Goal: Navigation & Orientation: Find specific page/section

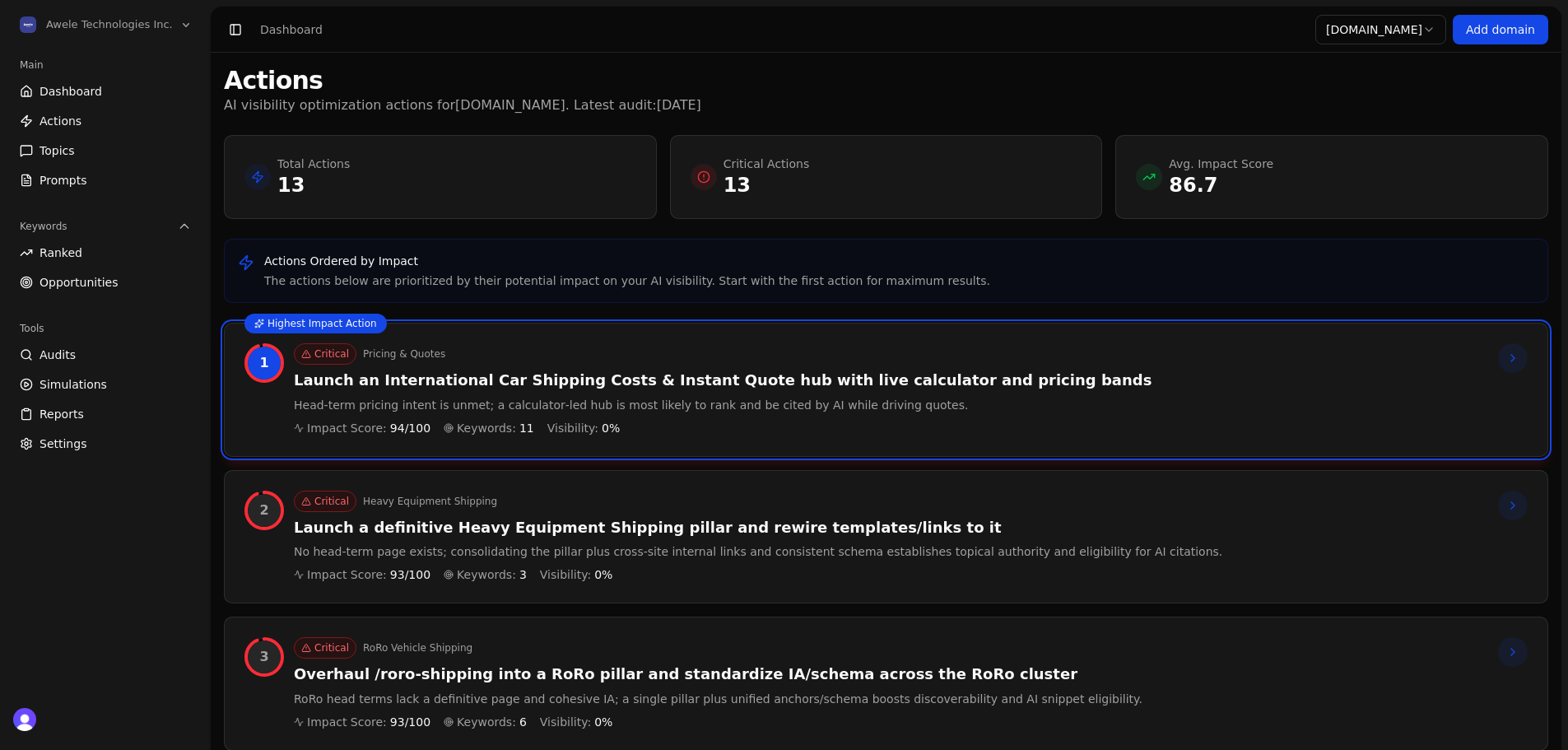
click at [1518, 365] on icon at bounding box center [1513, 358] width 13 height 13
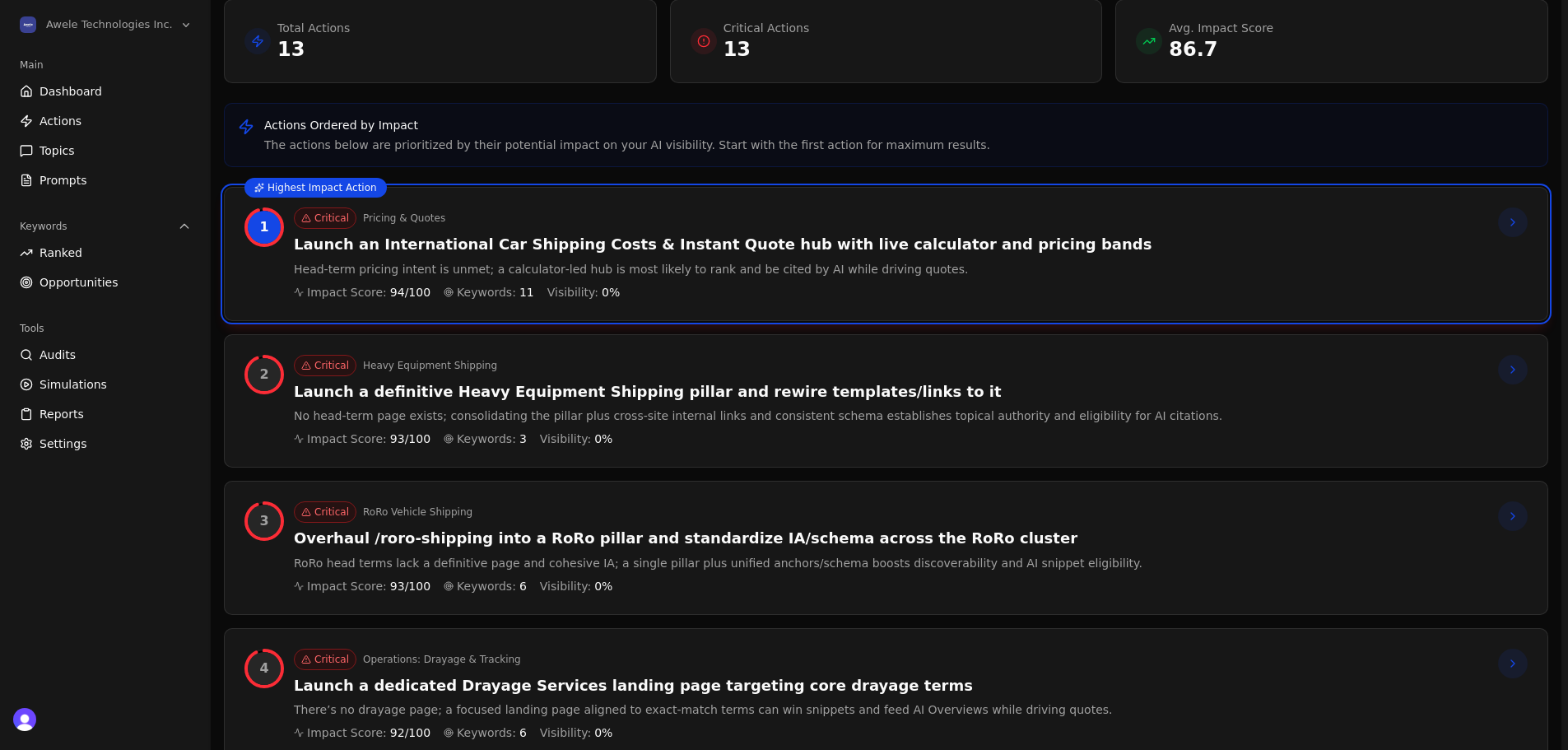
scroll to position [173, 0]
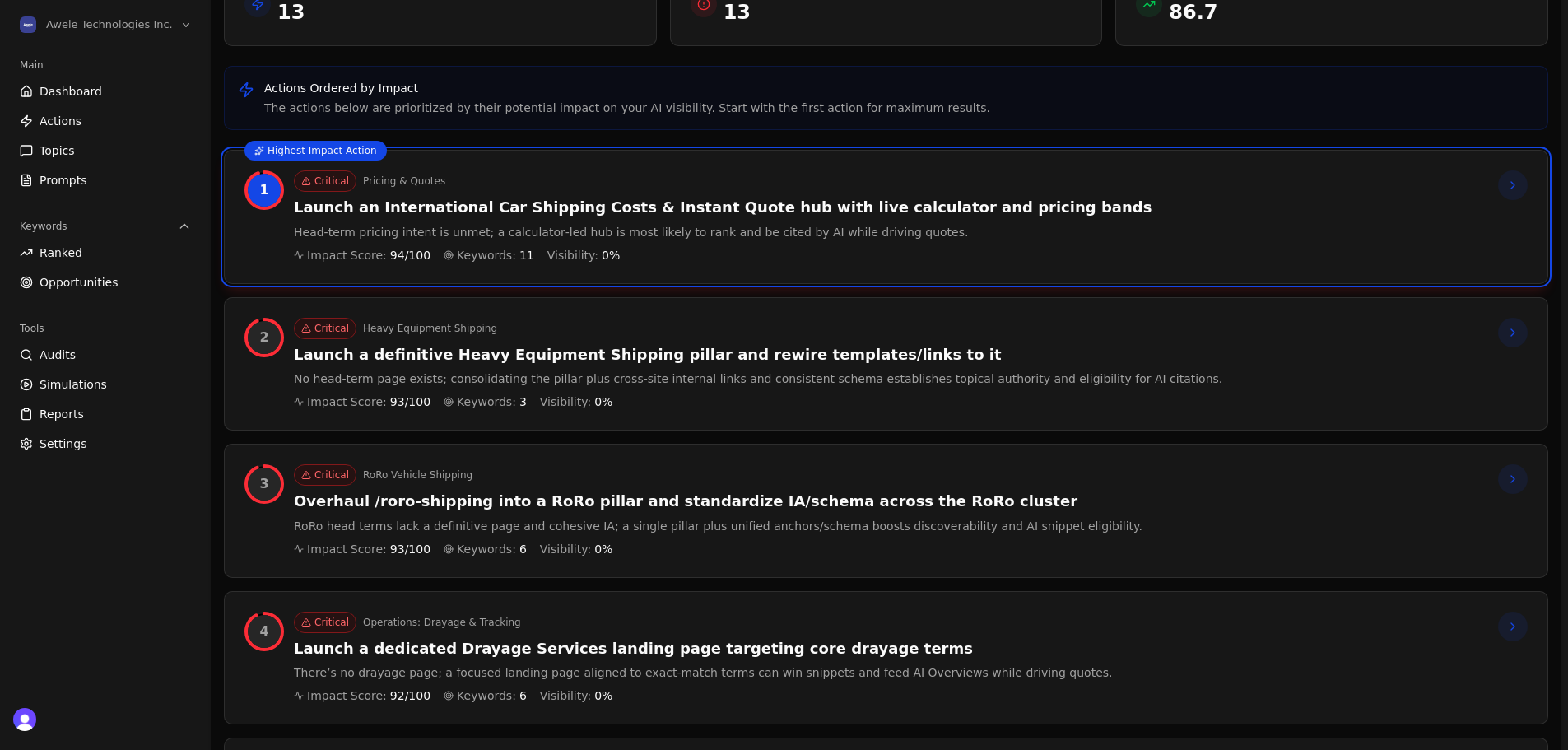
click at [470, 253] on span "Keywords:" at bounding box center [486, 255] width 59 height 16
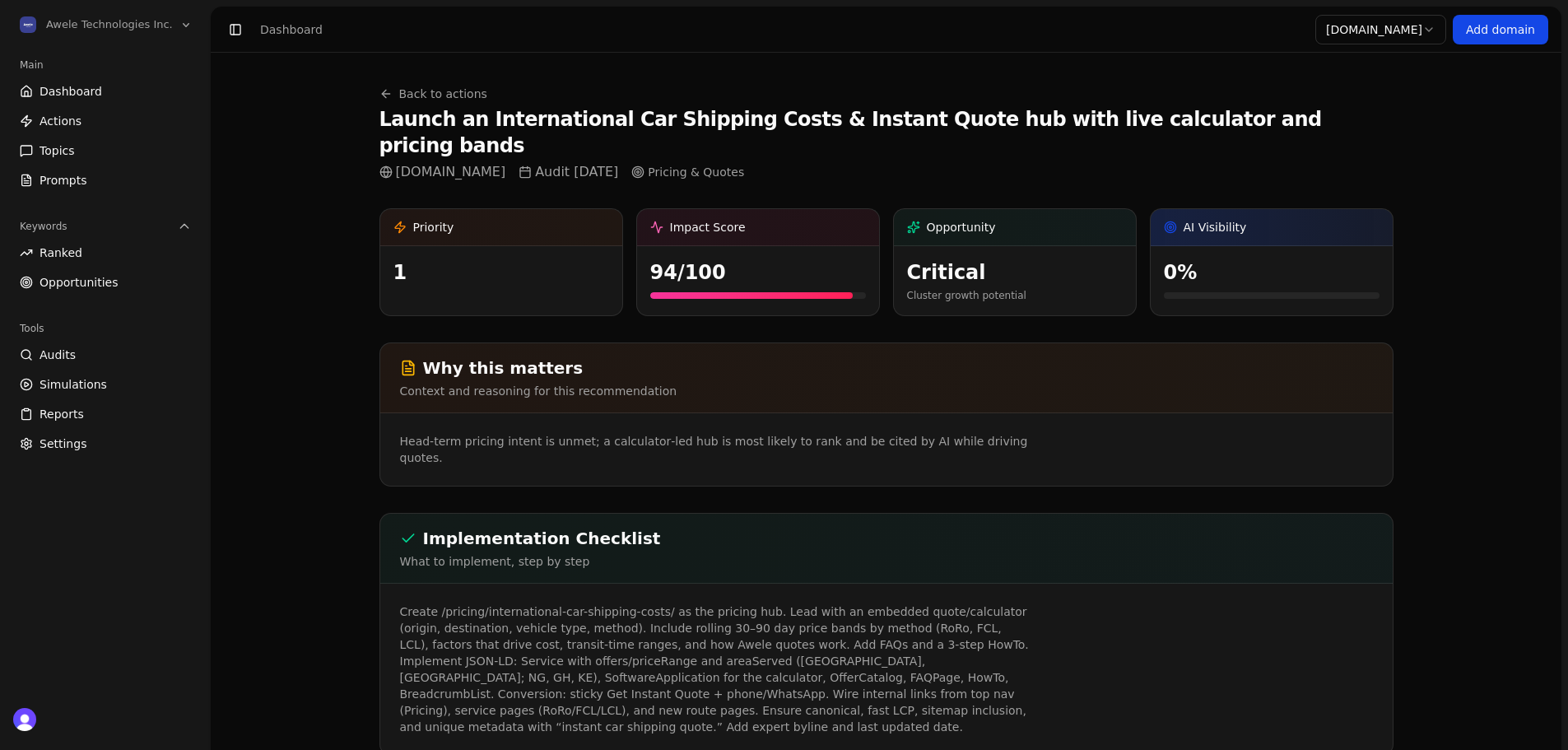
scroll to position [173, 0]
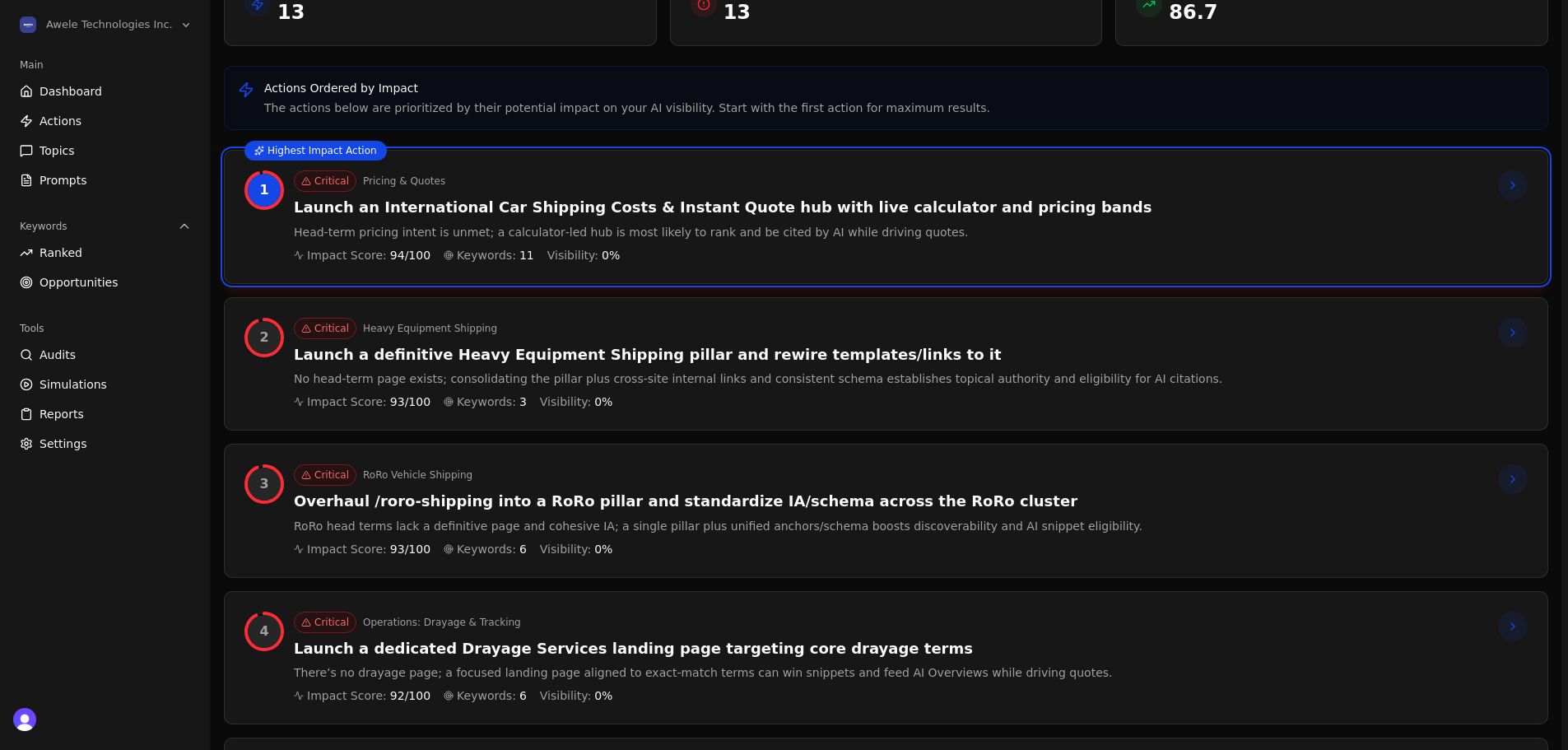
click at [1033, 354] on h3 "Launch a definitive Heavy Equipment Shipping pillar and rewire templates/links …" at bounding box center [758, 355] width 928 height 19
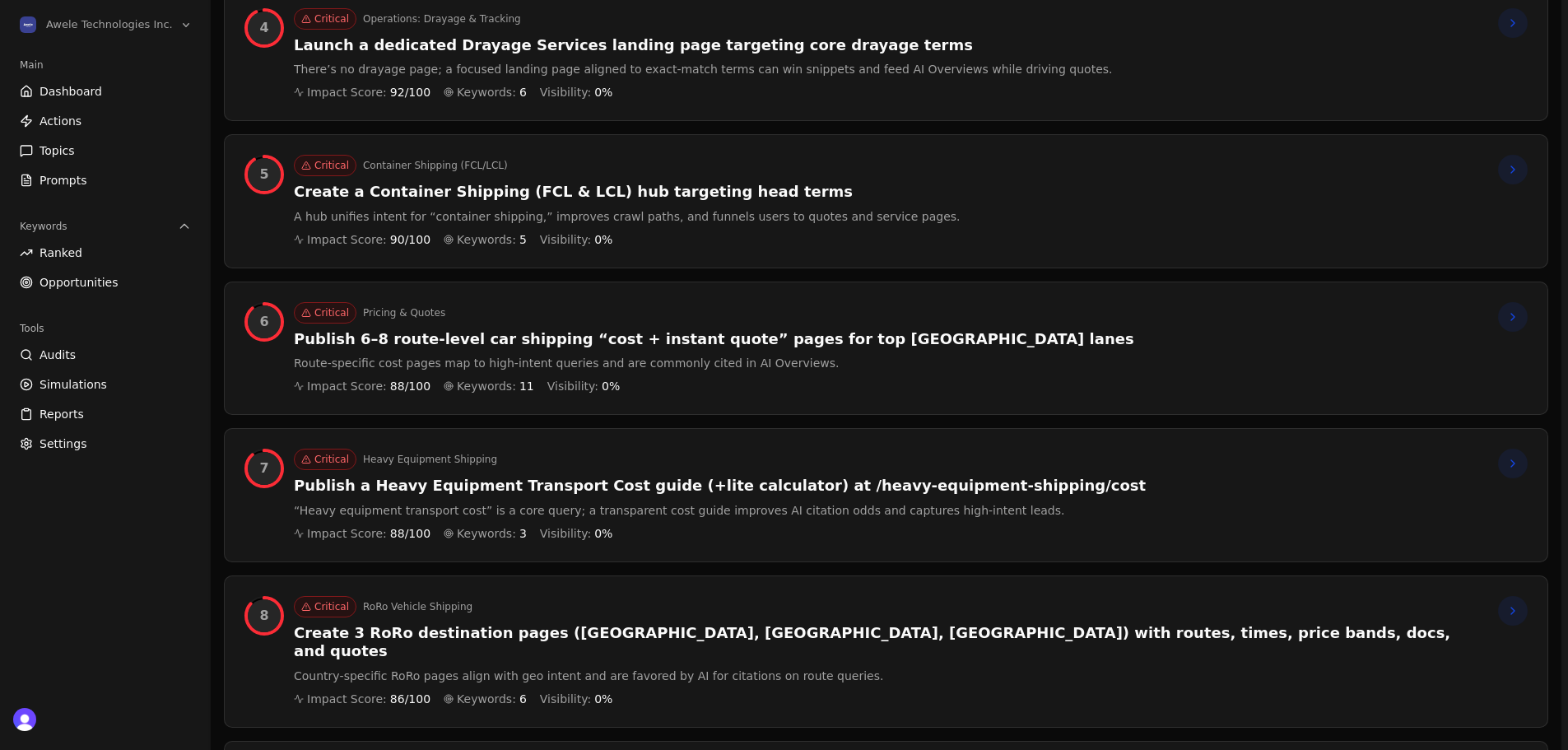
scroll to position [749, 0]
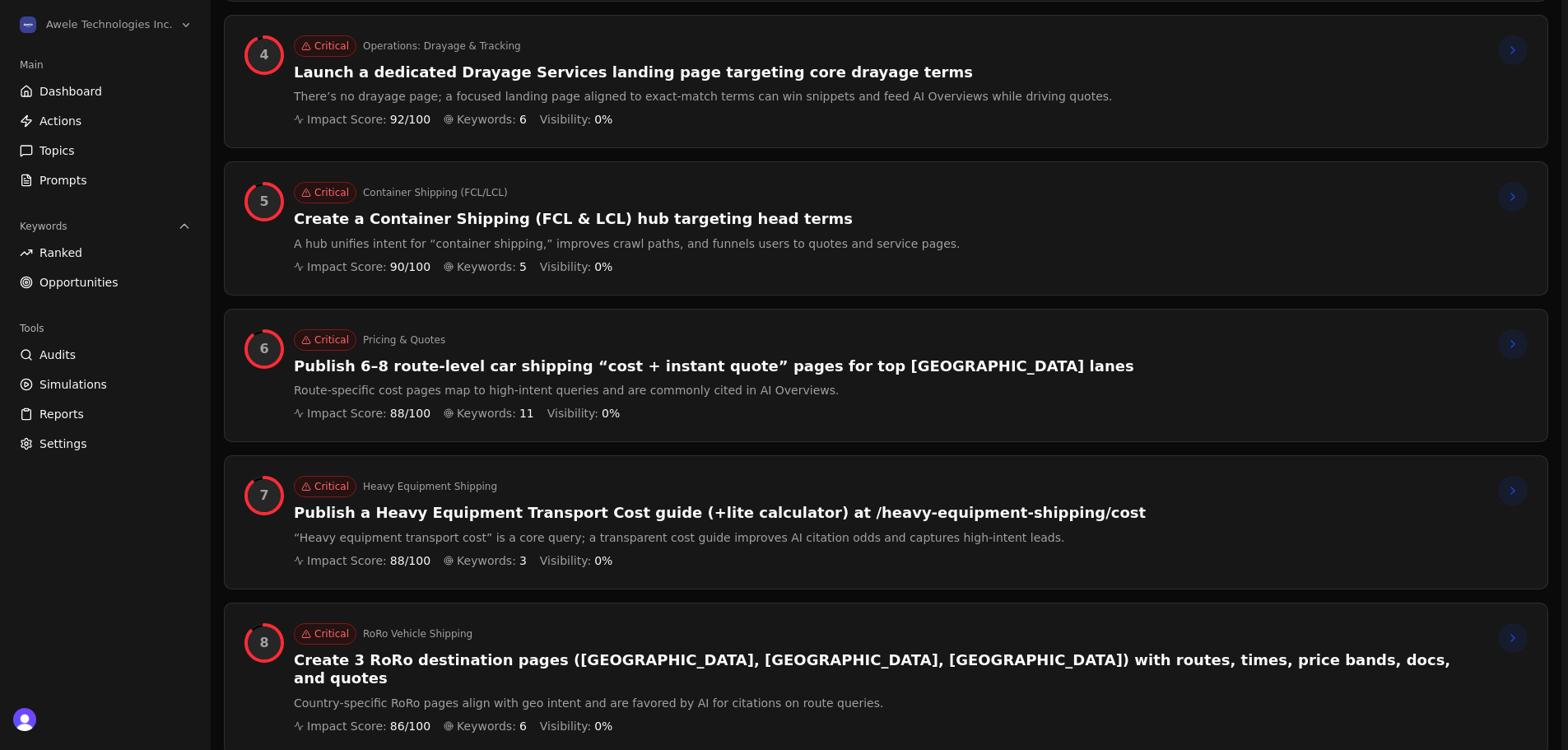
click at [1041, 365] on div "6 Critical Pricing & Quotes Publish 6–8 route‑level car shipping “cost + instan…" at bounding box center [886, 375] width 1283 height 93
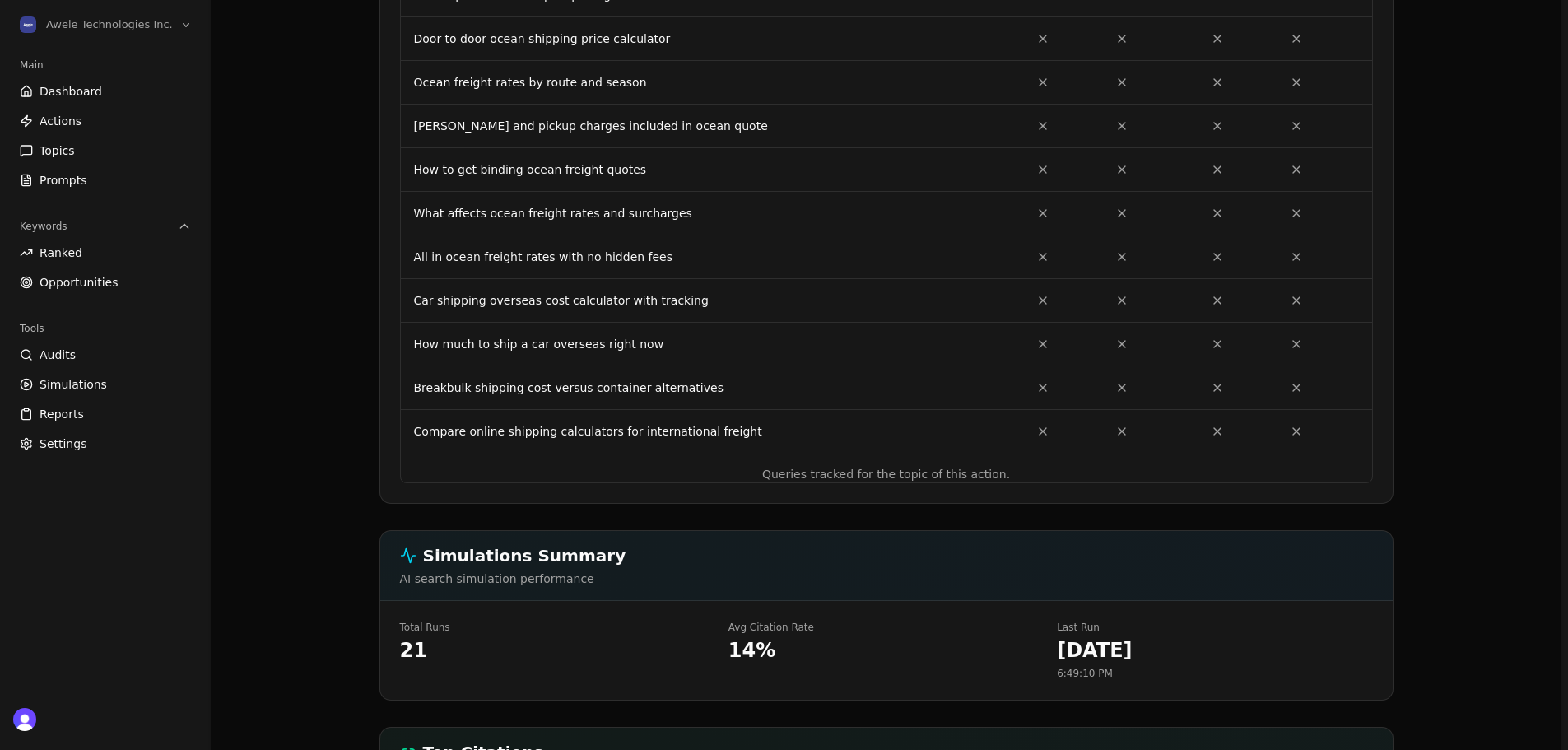
scroll to position [1235, 0]
